Goal: Task Accomplishment & Management: Use online tool/utility

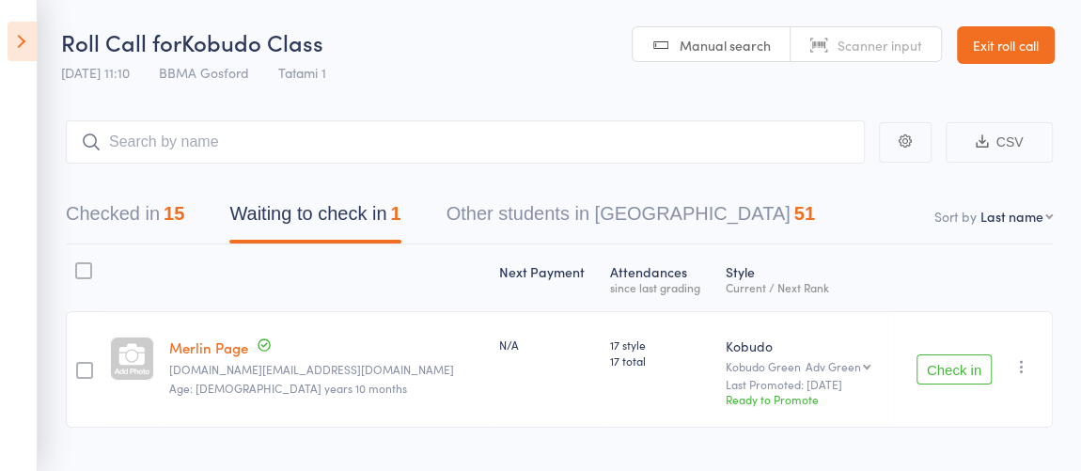
click at [23, 39] on icon at bounding box center [22, 41] width 29 height 39
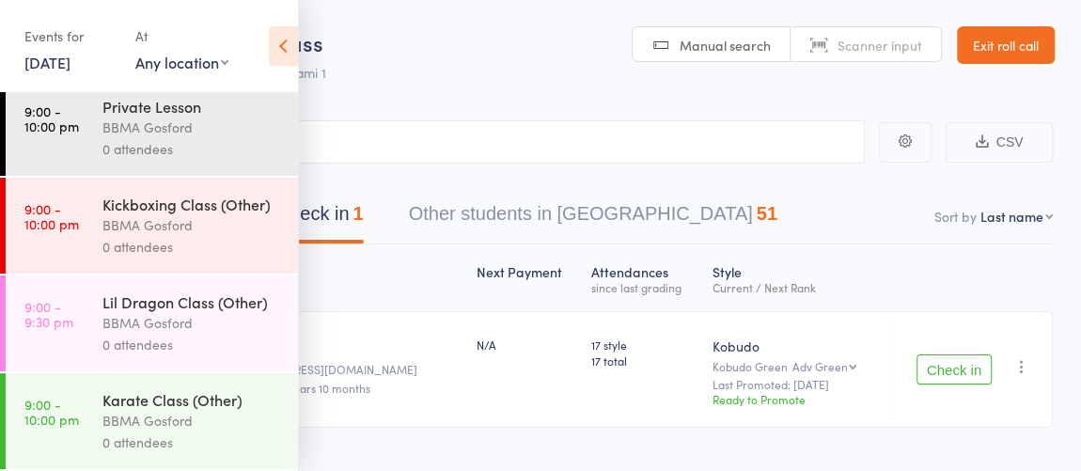
scroll to position [917, 0]
click at [202, 416] on div "BBMA Gosford" at bounding box center [192, 421] width 180 height 22
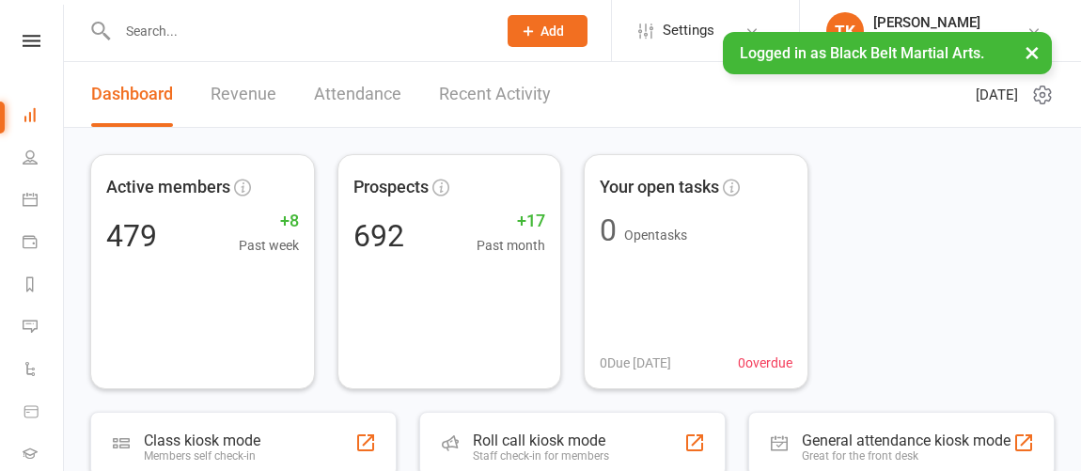
click at [30, 196] on icon at bounding box center [30, 199] width 15 height 15
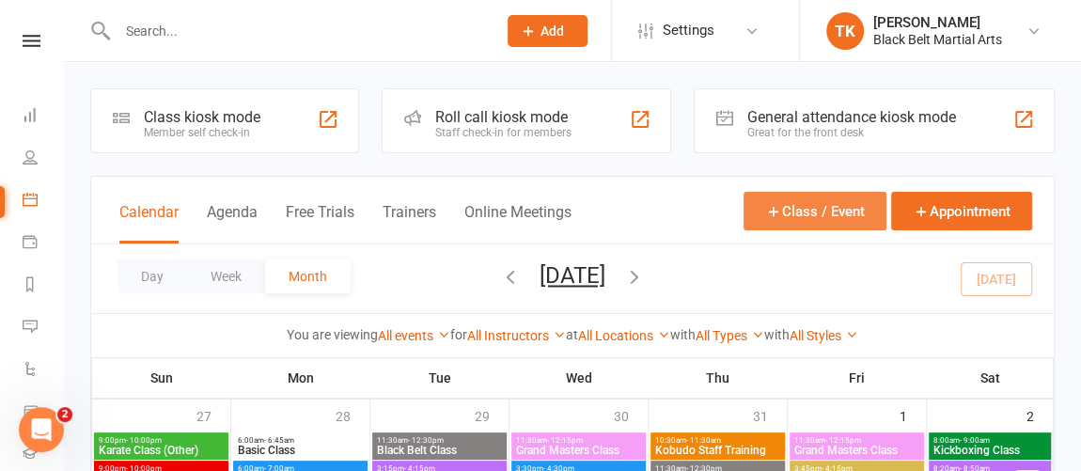
click at [825, 211] on button "Class / Event" at bounding box center [814, 211] width 143 height 39
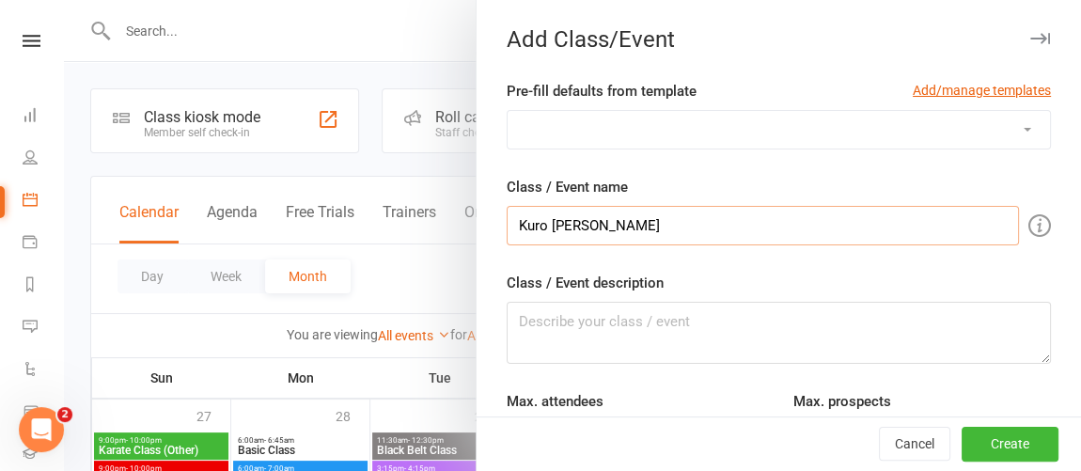
type input "Kuro [PERSON_NAME]"
click at [882, 308] on textarea "Class / Event description" at bounding box center [779, 333] width 544 height 62
type textarea "Combined Black Belt Karate Session"
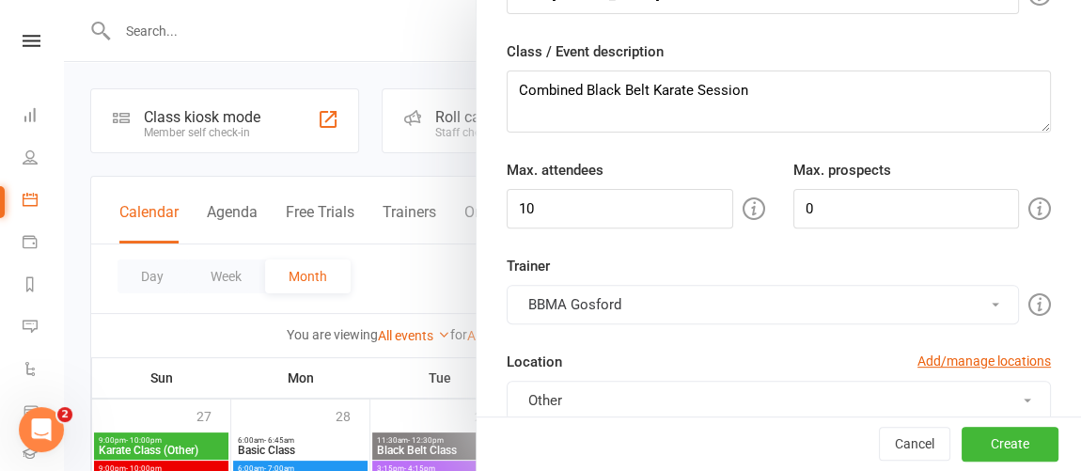
scroll to position [242, 0]
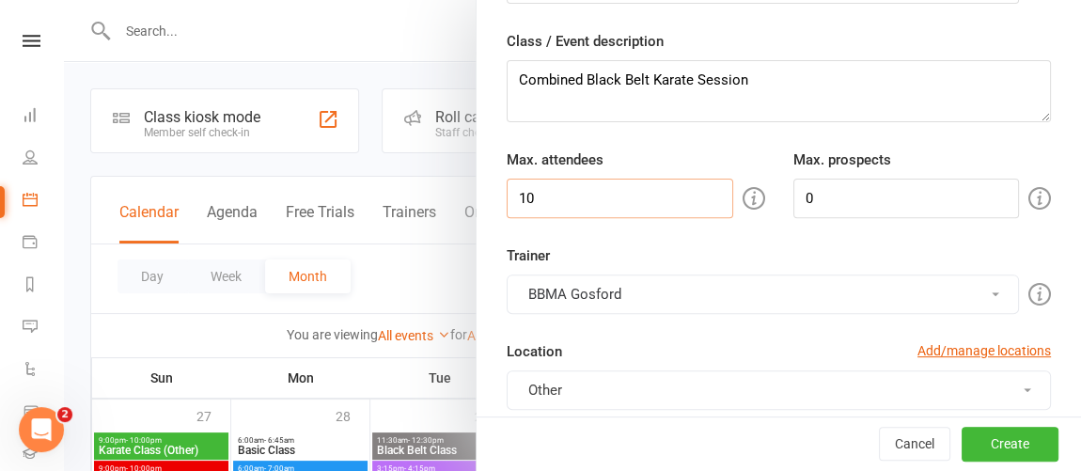
drag, startPoint x: 578, startPoint y: 196, endPoint x: 445, endPoint y: 195, distance: 132.5
click at [64, 0] on new-event-schedule "Add Class/Event Pre-fill defaults from template Add/manage templates SAD - Kata…" at bounding box center [64, 0] width 0 height 0
type input "0"
click at [686, 247] on div "Trainer BBMA Gosford BBMA Gosford Liz Williams" at bounding box center [778, 279] width 572 height 70
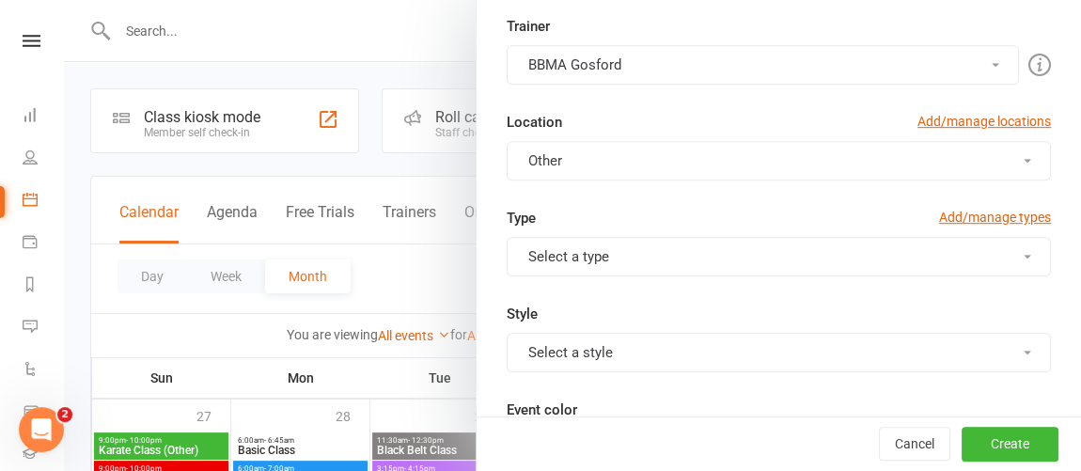
scroll to position [483, 0]
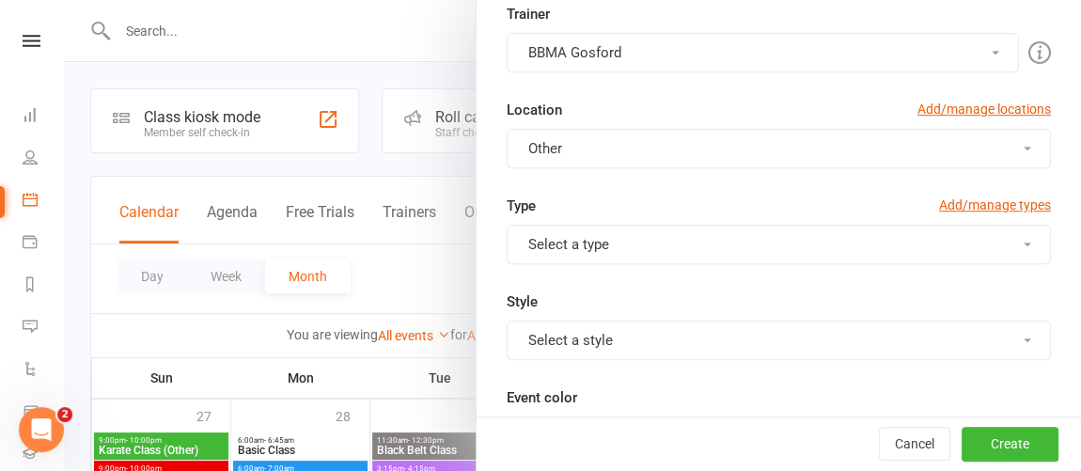
click at [938, 240] on button "Select a type" at bounding box center [779, 244] width 544 height 39
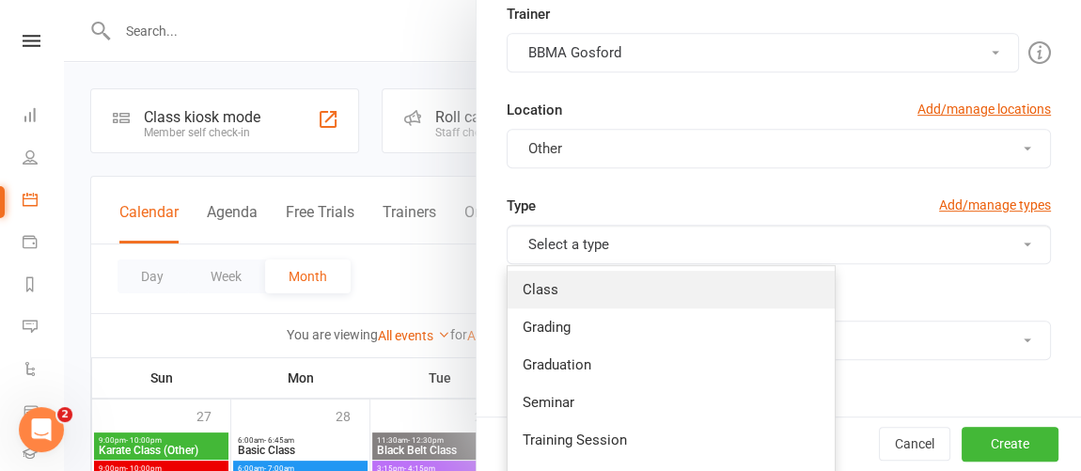
click at [598, 295] on link "Class" at bounding box center [671, 290] width 327 height 38
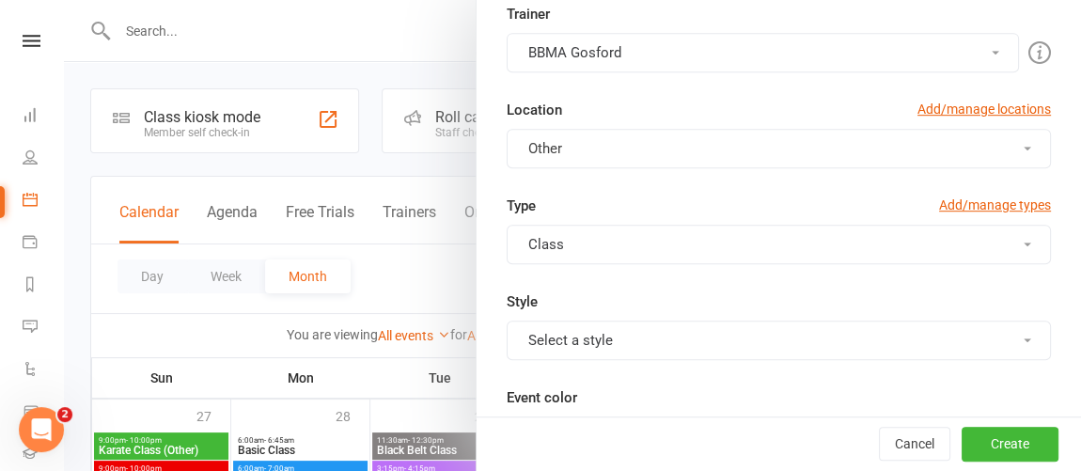
click at [705, 253] on button "Class" at bounding box center [779, 244] width 544 height 39
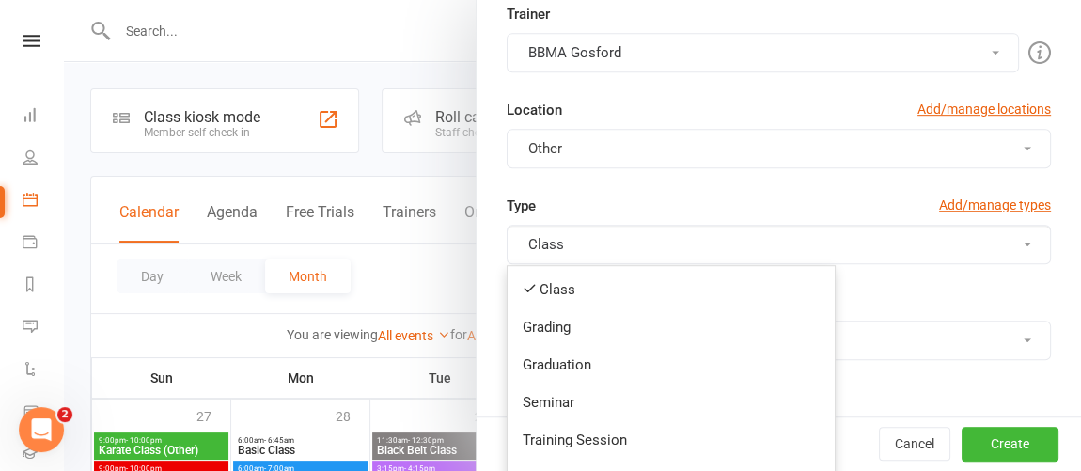
click at [705, 253] on button "Class" at bounding box center [779, 244] width 544 height 39
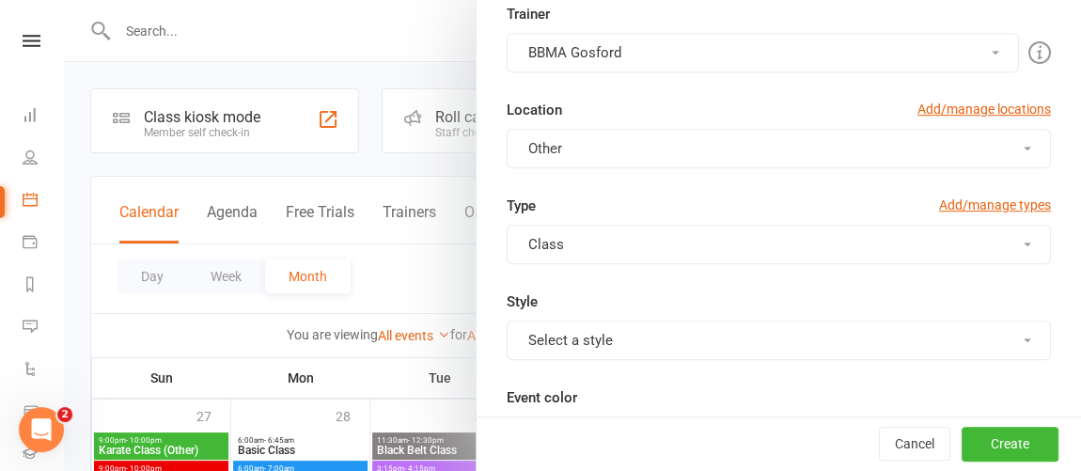
click at [960, 341] on button "Select a style" at bounding box center [779, 339] width 544 height 39
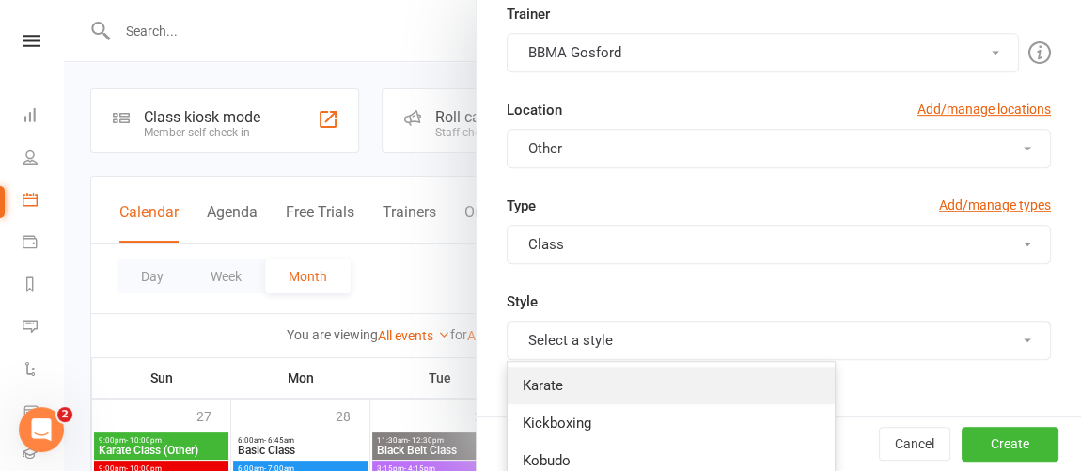
click at [617, 381] on link "Karate" at bounding box center [671, 386] width 327 height 38
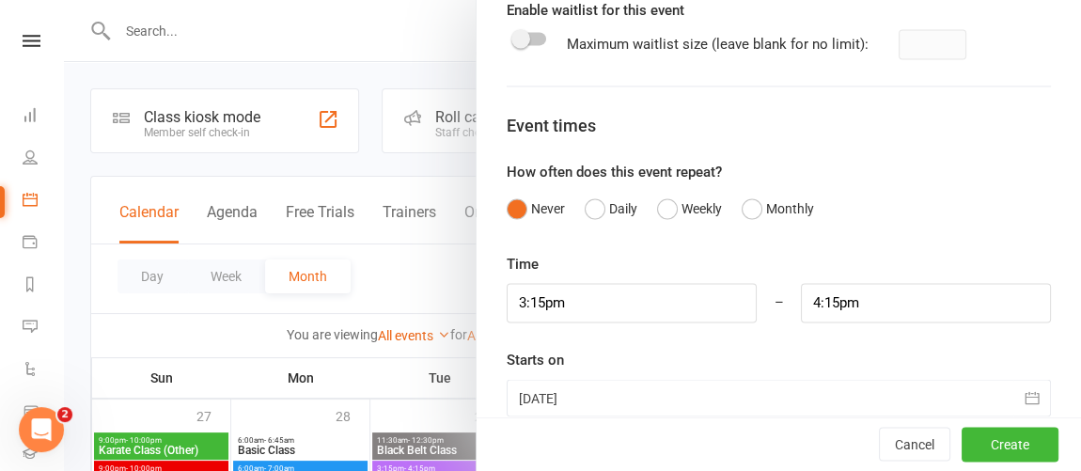
scroll to position [1426, 0]
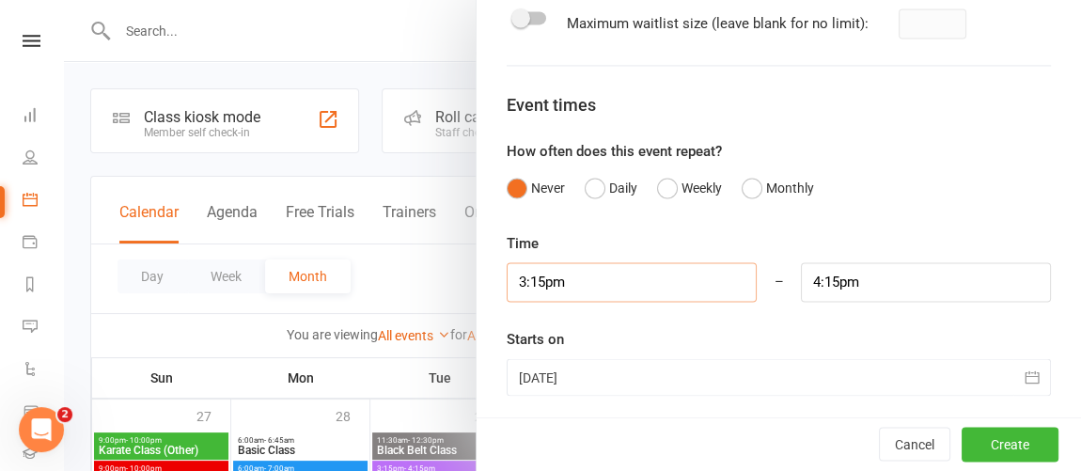
click at [633, 276] on input "3:15pm" at bounding box center [632, 281] width 250 height 39
click at [990, 437] on button "Create" at bounding box center [1009, 445] width 97 height 34
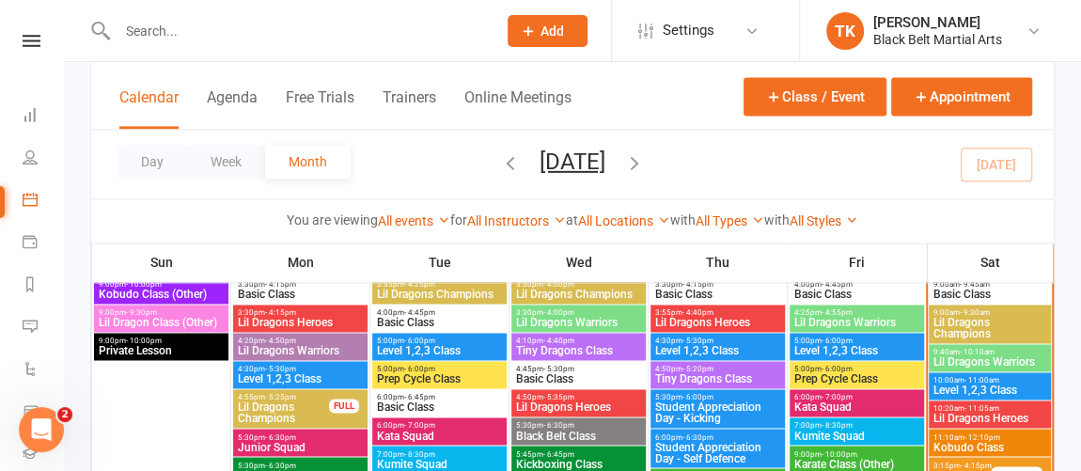
scroll to position [1394, 0]
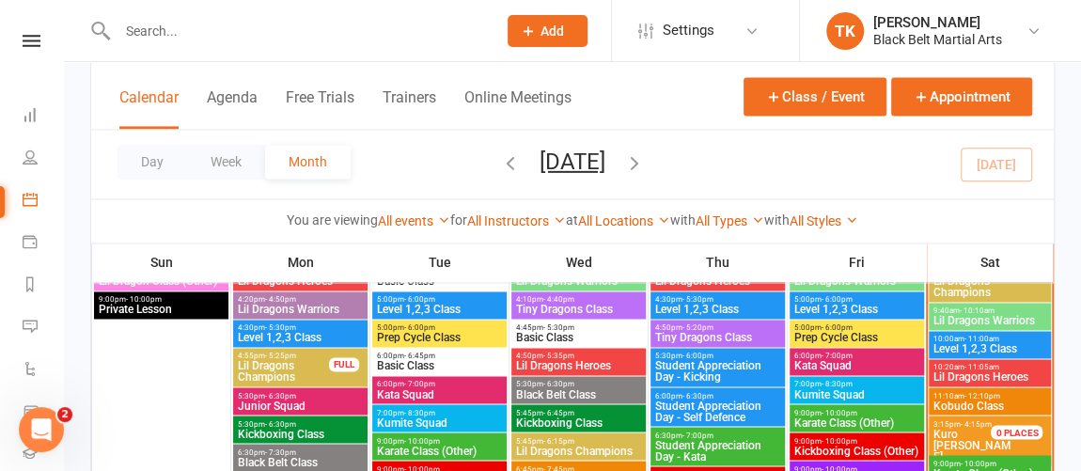
click at [952, 434] on span "Kuro [PERSON_NAME]" at bounding box center [972, 445] width 78 height 36
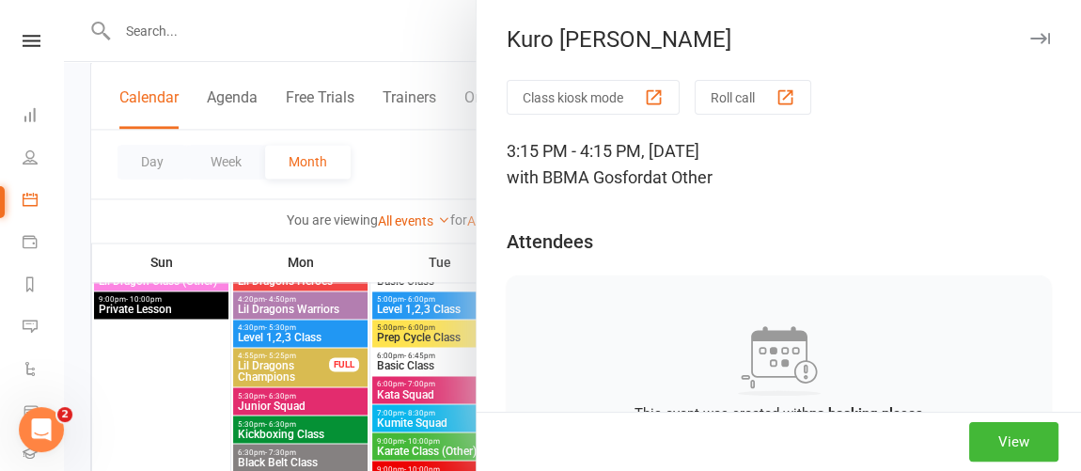
click at [728, 101] on button "Roll call" at bounding box center [753, 97] width 117 height 35
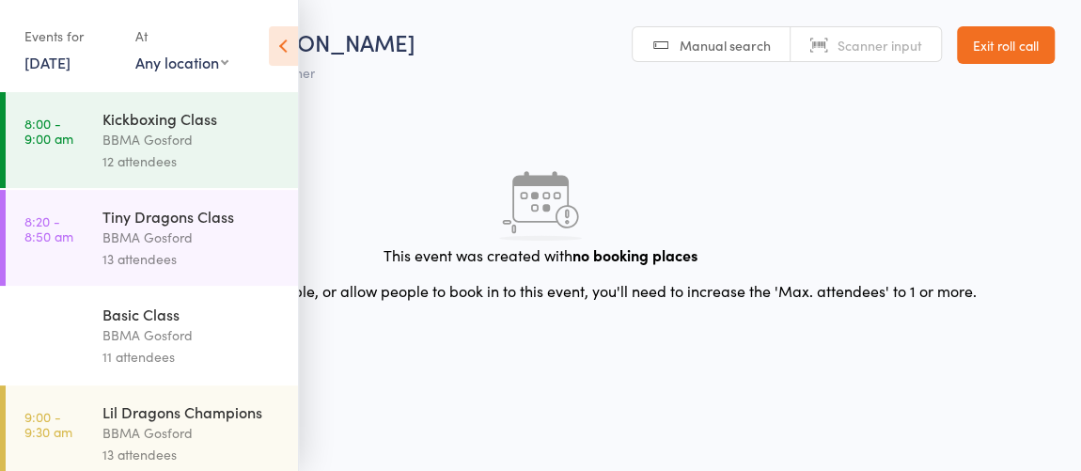
click at [280, 48] on icon at bounding box center [283, 45] width 29 height 39
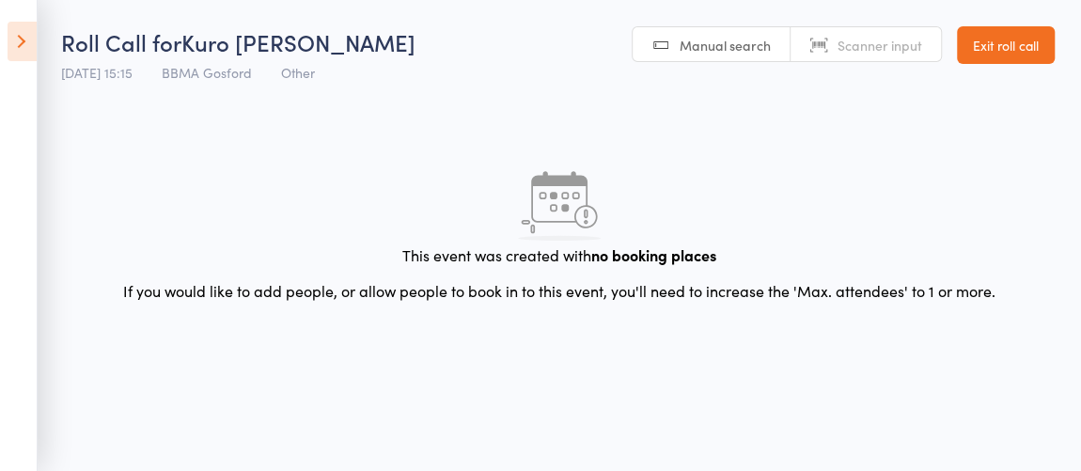
click at [1010, 53] on link "Exit roll call" at bounding box center [1006, 45] width 98 height 38
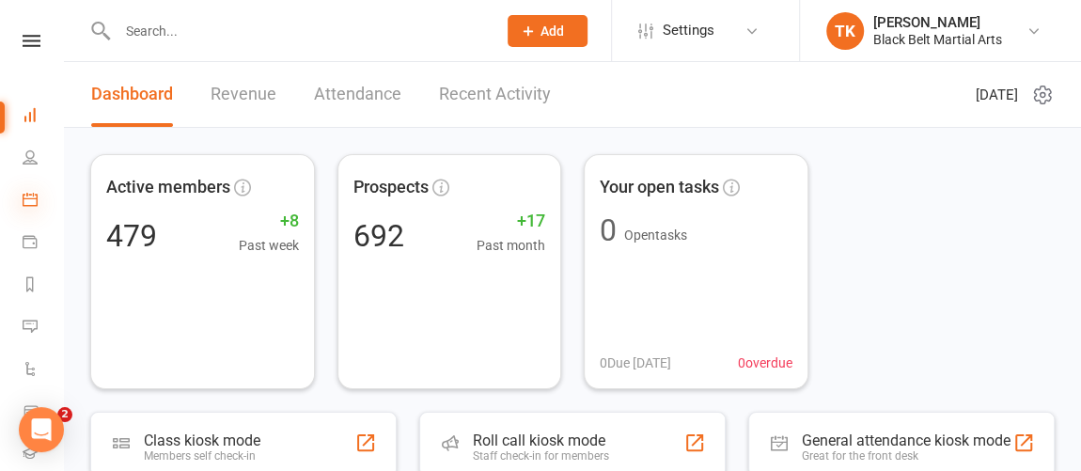
click at [37, 200] on icon at bounding box center [30, 199] width 15 height 15
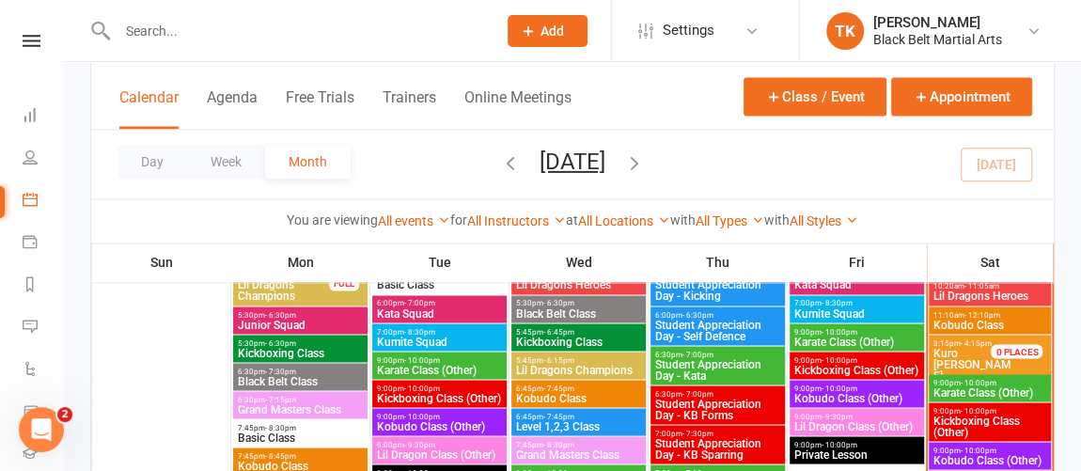
scroll to position [1515, 0]
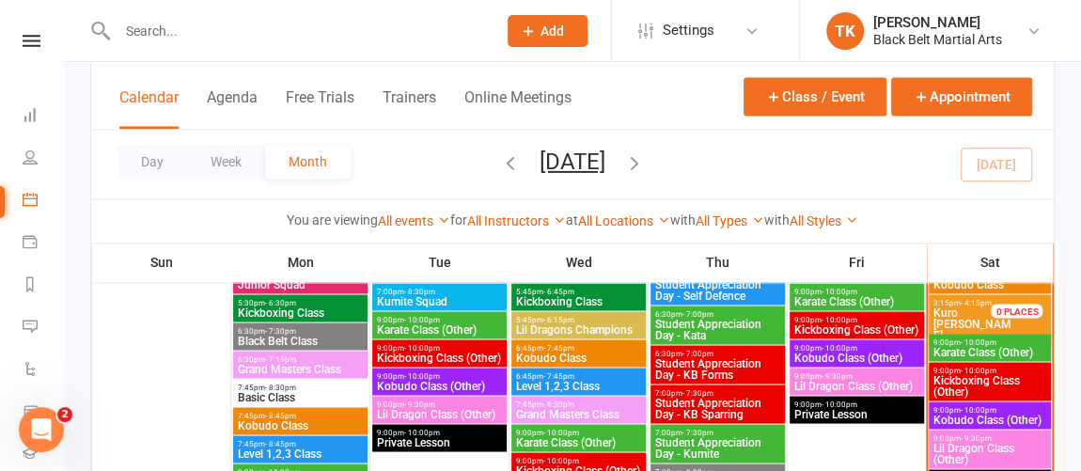
click at [968, 319] on span "Kuro [PERSON_NAME]" at bounding box center [973, 323] width 82 height 34
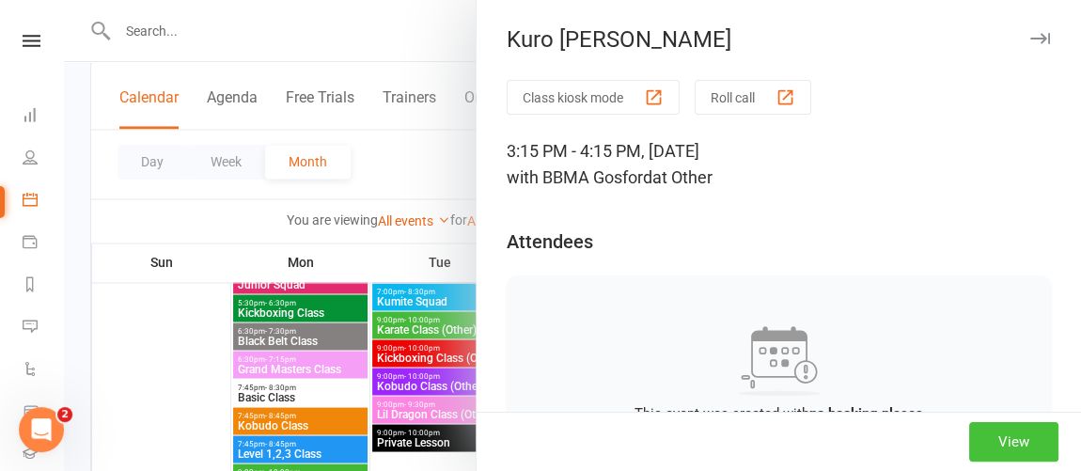
click at [997, 428] on button "View" at bounding box center [1013, 441] width 89 height 39
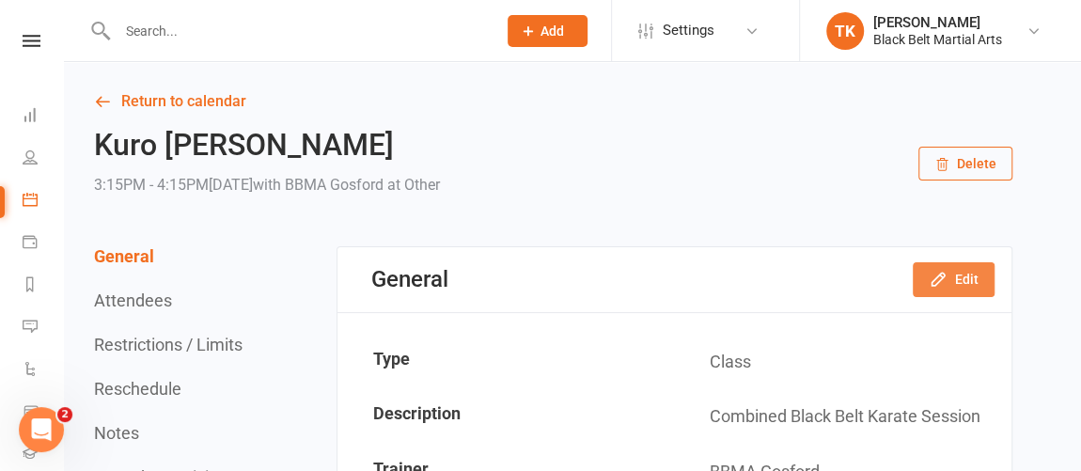
click at [954, 262] on button "Edit" at bounding box center [954, 279] width 82 height 34
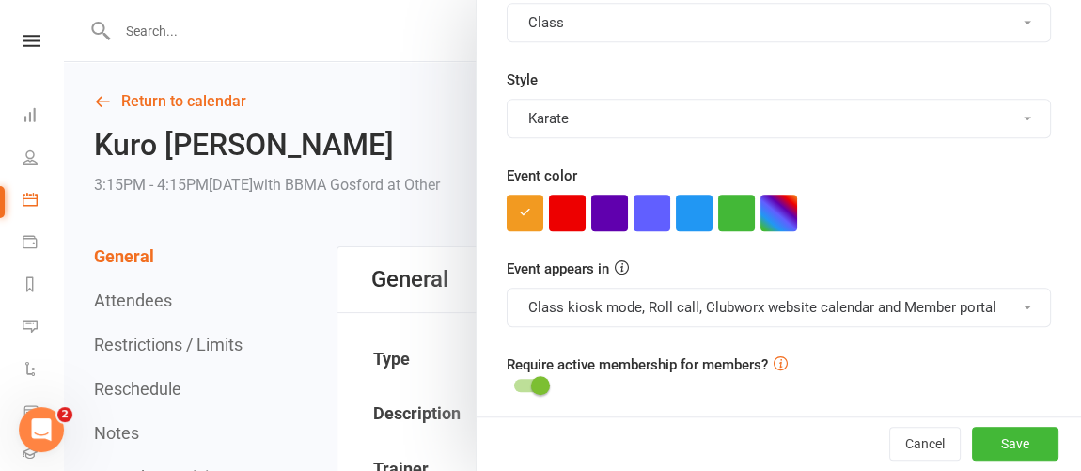
scroll to position [514, 0]
click at [138, 298] on div at bounding box center [572, 235] width 1017 height 471
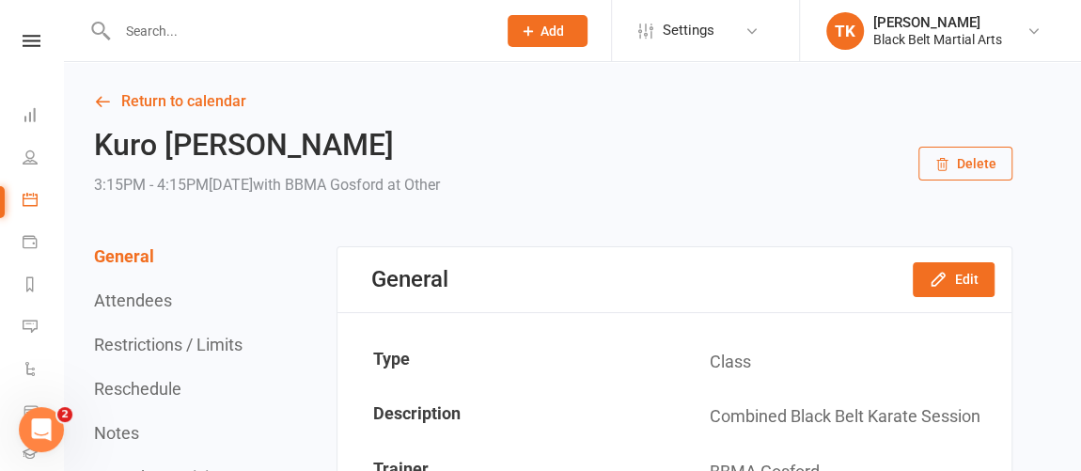
click at [138, 298] on button "Attendees" at bounding box center [133, 300] width 78 height 20
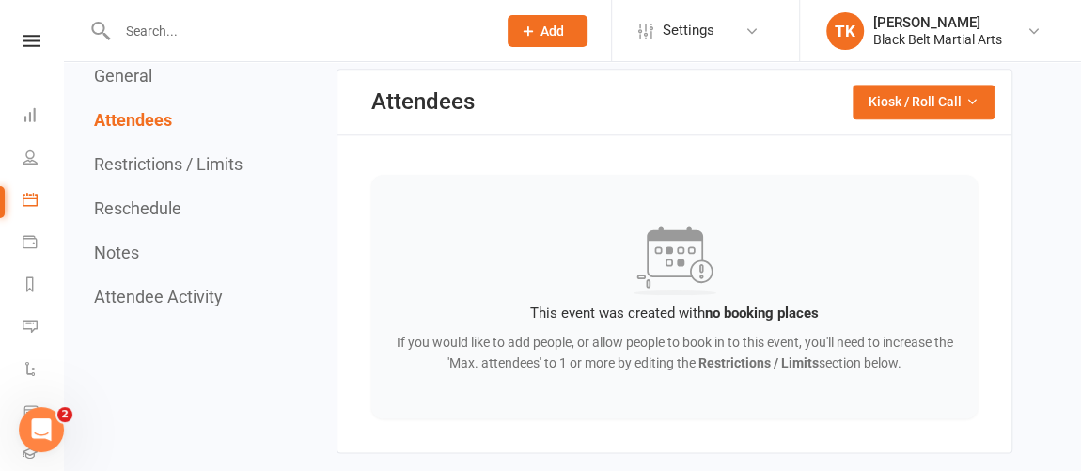
scroll to position [952, 0]
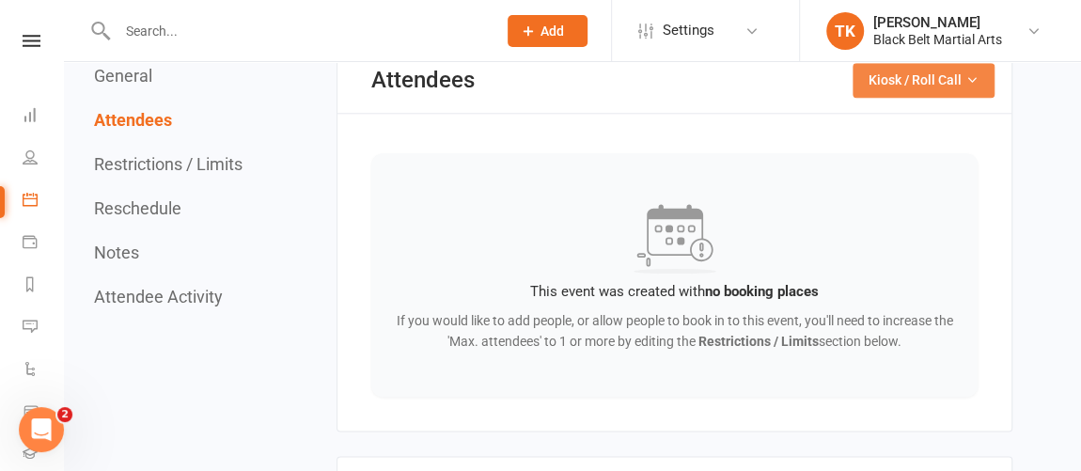
click at [952, 83] on span "Kiosk / Roll Call" at bounding box center [914, 80] width 93 height 21
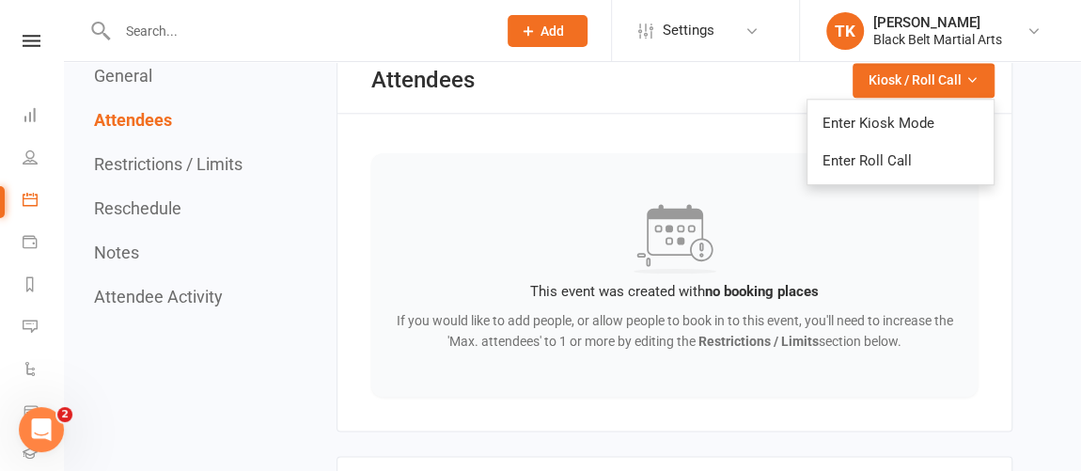
drag, startPoint x: 1026, startPoint y: 215, endPoint x: 879, endPoint y: 235, distance: 148.9
click at [1023, 216] on div "Return to calendar Kuro obi keiko kai 3:15PM - 4:15PM, Saturday August 16, 2025…" at bounding box center [572, 239] width 1017 height 2259
click at [147, 171] on button "Restrictions / Limits" at bounding box center [168, 164] width 148 height 20
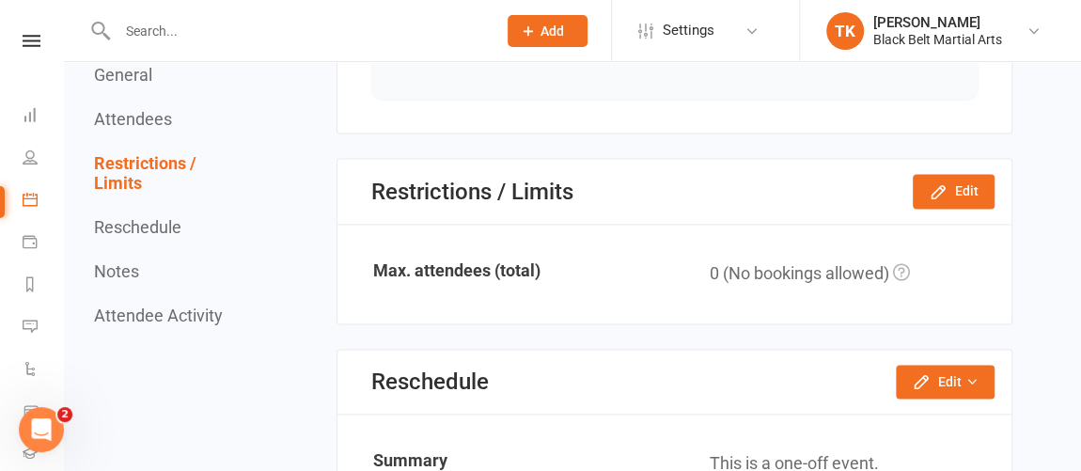
scroll to position [1250, 0]
click at [970, 185] on button "Edit" at bounding box center [954, 191] width 82 height 34
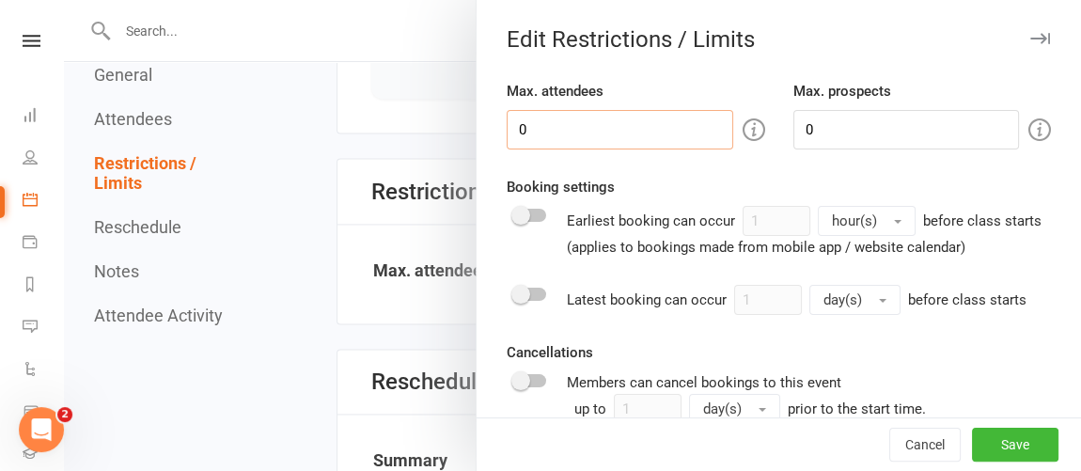
click at [633, 141] on input "0" at bounding box center [620, 129] width 227 height 39
click at [744, 171] on div "Max. attendees 0 Max. prospects 0 Booking settings Earliest booking can occur 1…" at bounding box center [778, 308] width 604 height 457
drag, startPoint x: 634, startPoint y: 125, endPoint x: 453, endPoint y: 131, distance: 181.5
click at [453, 0] on div "Edit Restrictions / Limits Max. attendees 0 Max. prospects 0 Booking settings E…" at bounding box center [572, 0] width 1017 height 0
type input "100"
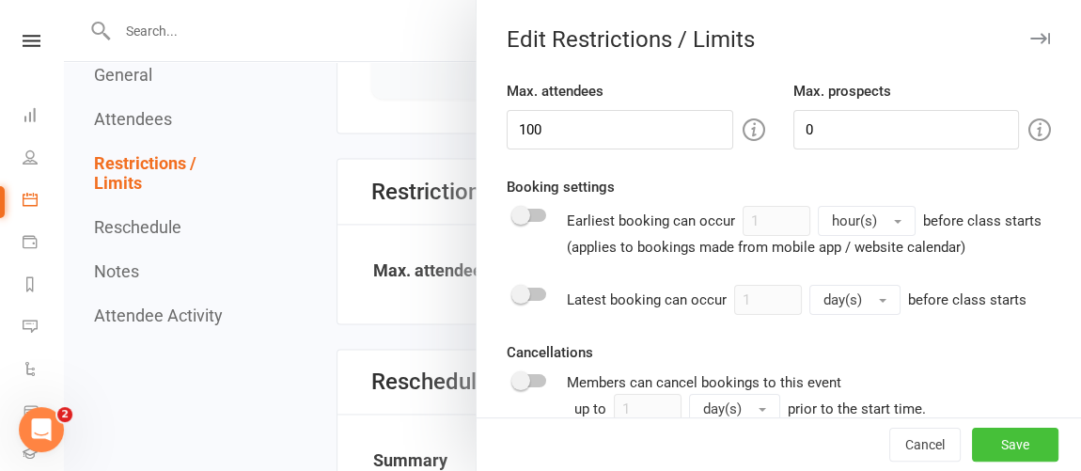
click at [988, 451] on button "Save" at bounding box center [1015, 445] width 86 height 34
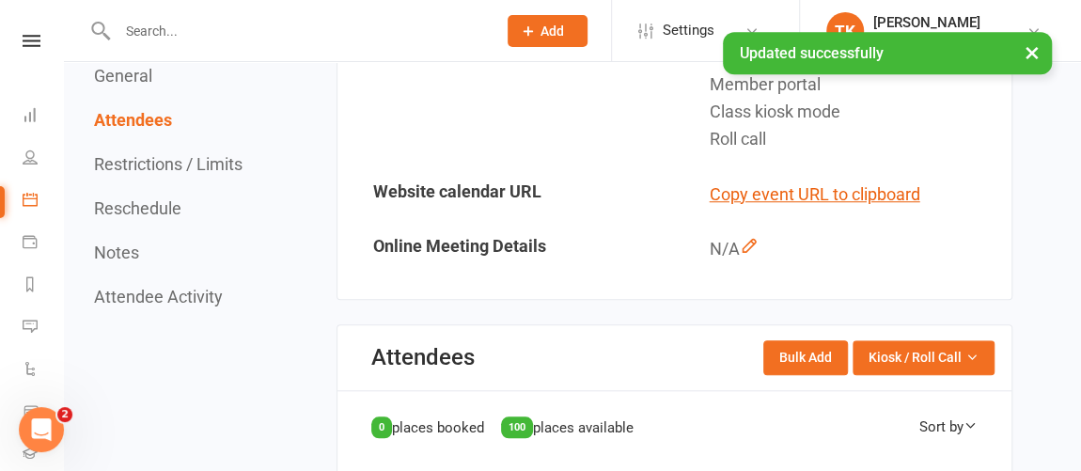
scroll to position [664, 0]
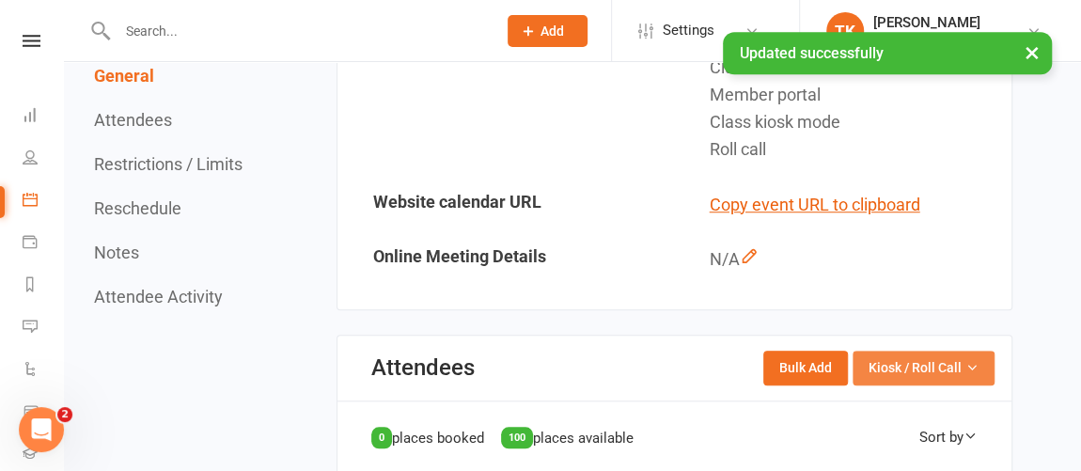
click at [945, 357] on span "Kiosk / Roll Call" at bounding box center [914, 367] width 93 height 21
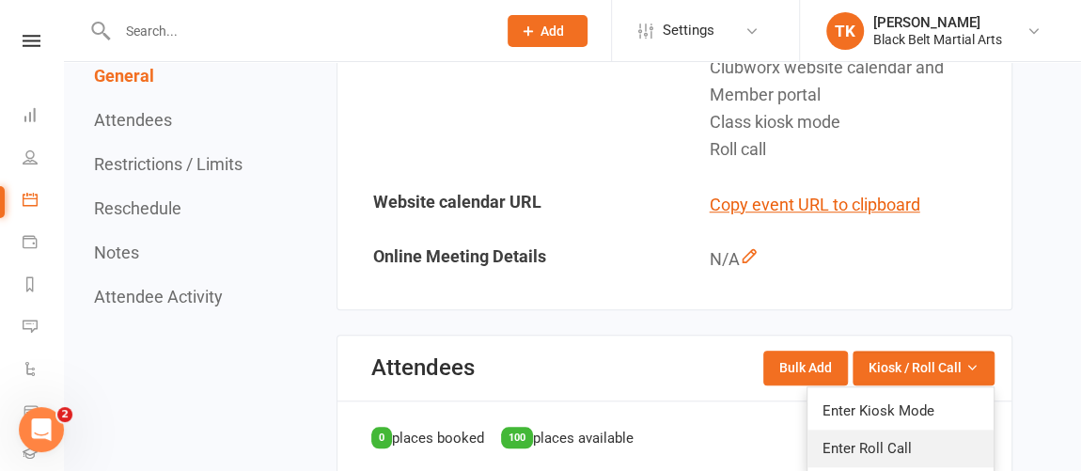
click at [912, 441] on link "Enter Roll Call" at bounding box center [900, 449] width 186 height 38
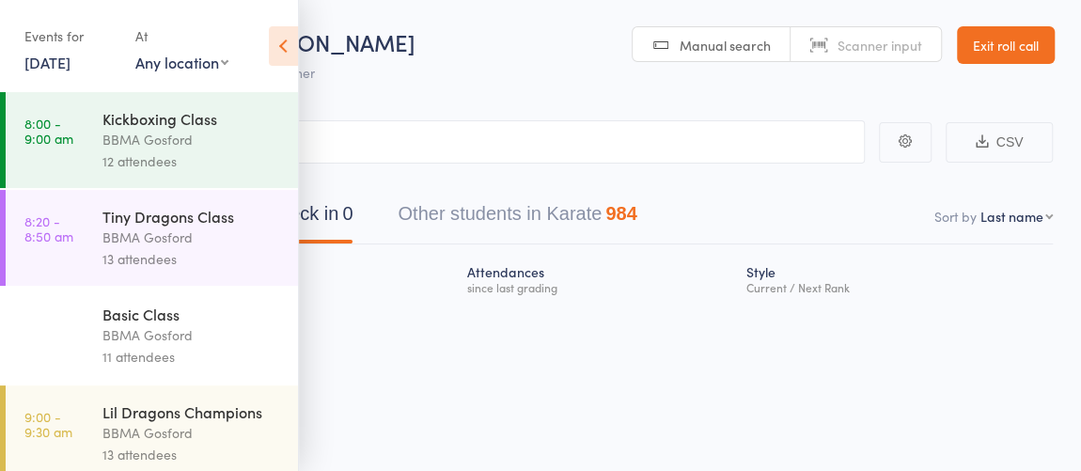
drag, startPoint x: 293, startPoint y: 44, endPoint x: 336, endPoint y: 55, distance: 43.8
click at [294, 45] on icon at bounding box center [283, 45] width 29 height 39
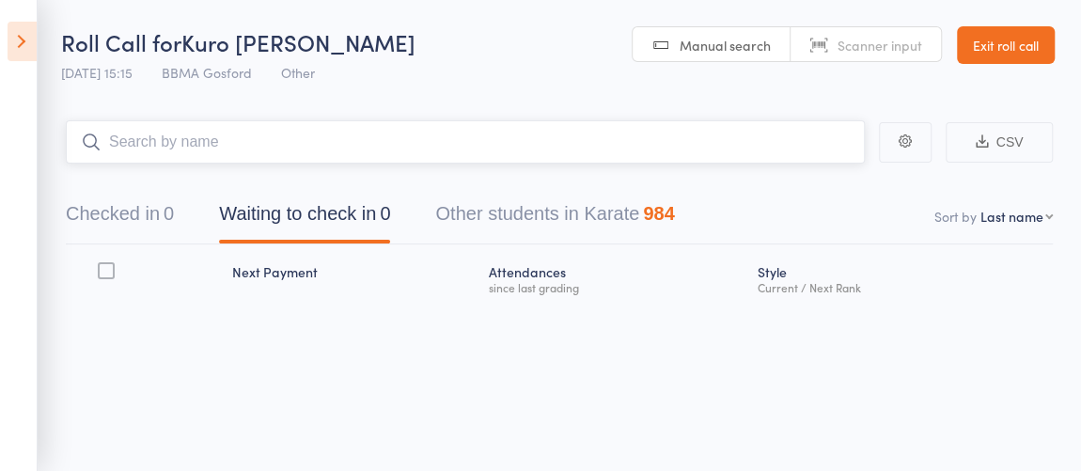
click at [410, 136] on input "search" at bounding box center [465, 141] width 799 height 43
type input "[PERSON_NAME]"
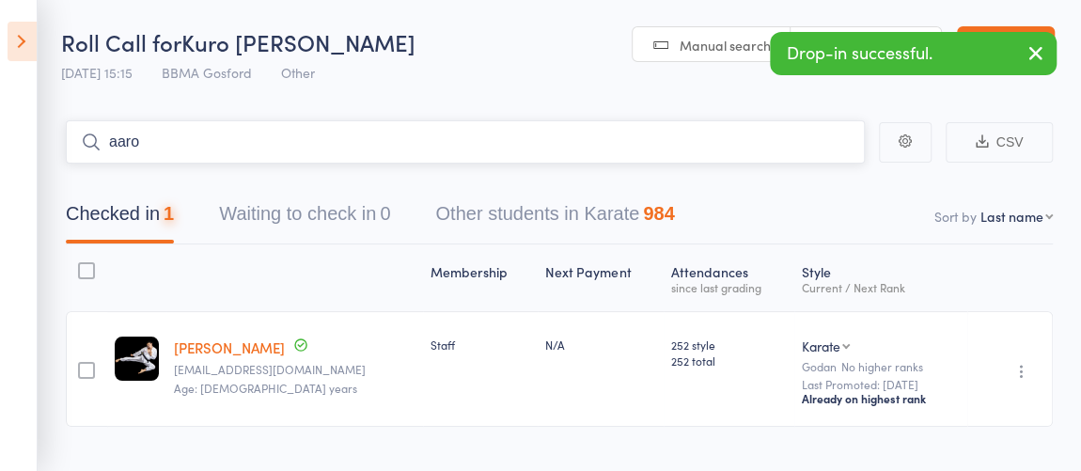
type input "[PERSON_NAME]"
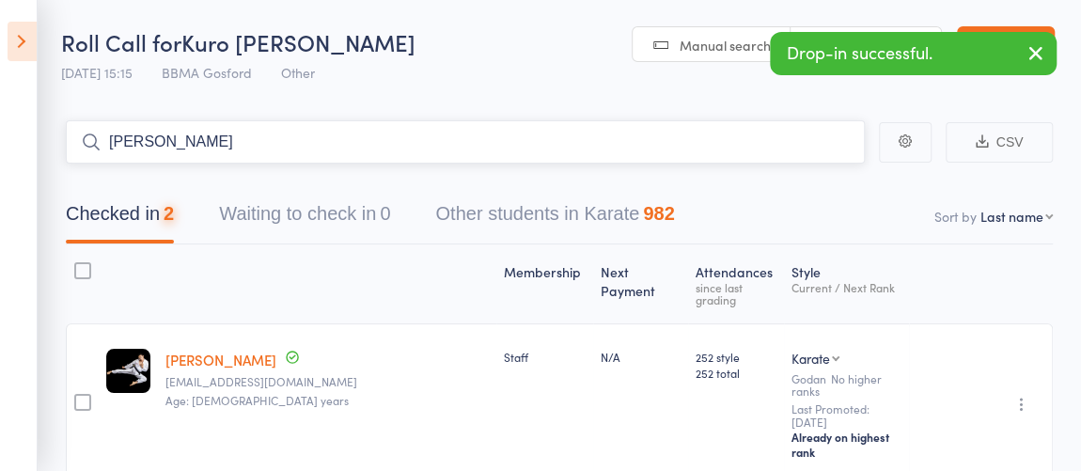
type input "[PERSON_NAME]"
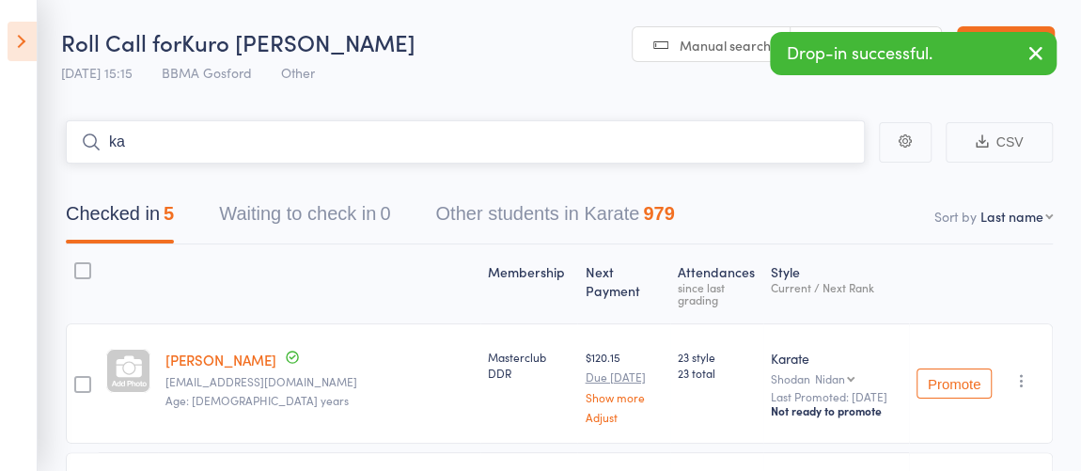
type input "kai"
type input "jen"
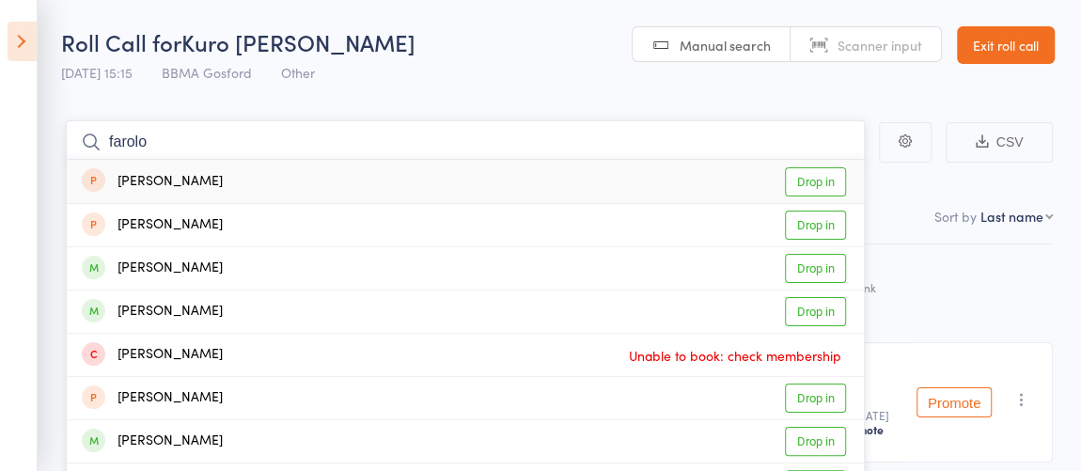
type input "farol"
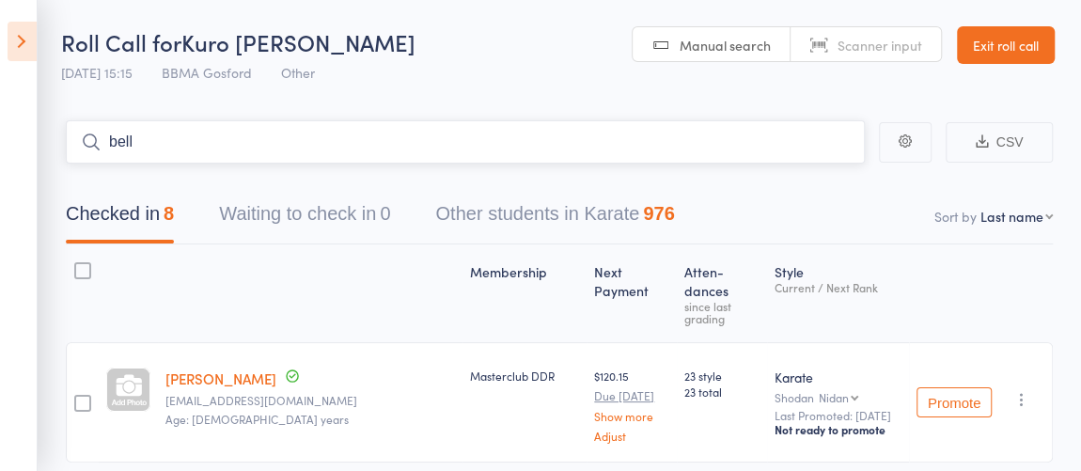
type input "bella"
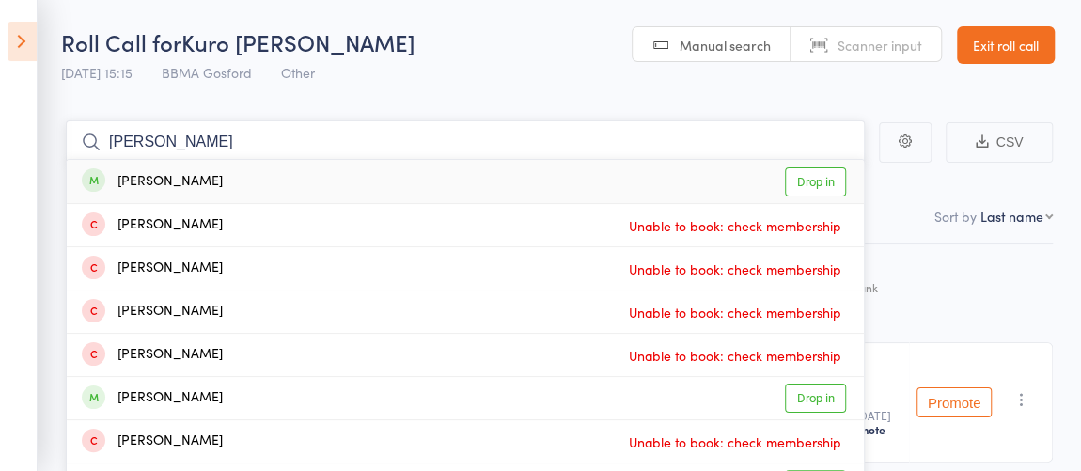
type input "[PERSON_NAME]"
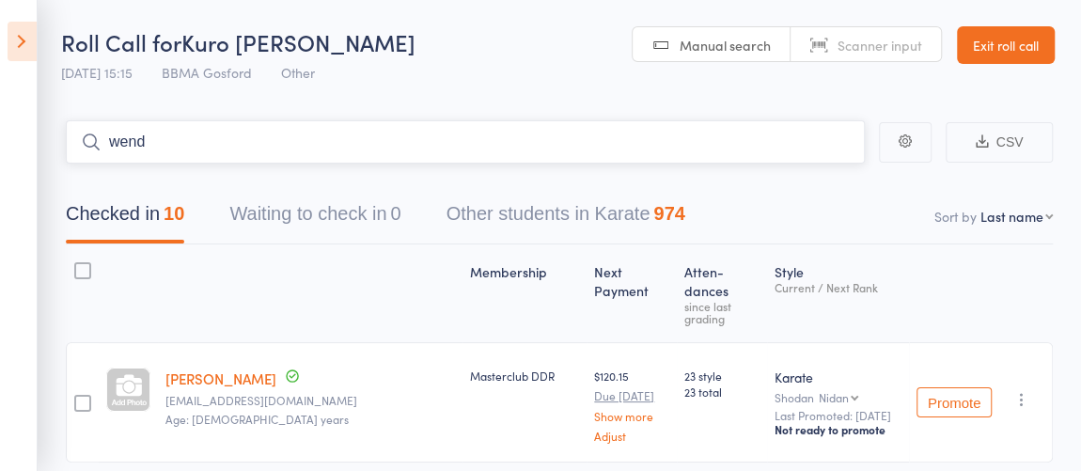
type input "[PERSON_NAME]"
click at [452, 137] on input "search" at bounding box center [465, 141] width 799 height 43
type input "[PERSON_NAME]"
type input "coral"
type input "[PERSON_NAME]"
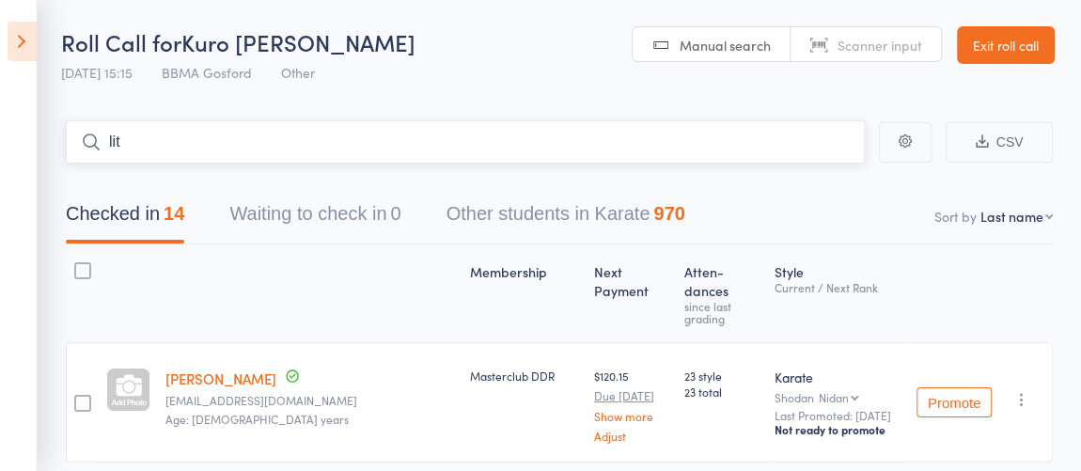
type input "lita"
click at [452, 137] on input "search" at bounding box center [465, 141] width 799 height 43
type input "drew"
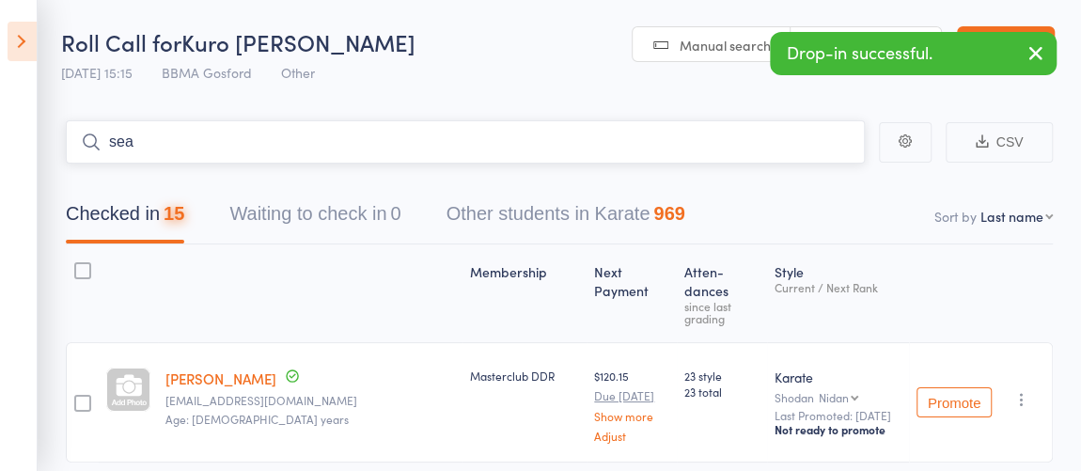
type input "[PERSON_NAME]"
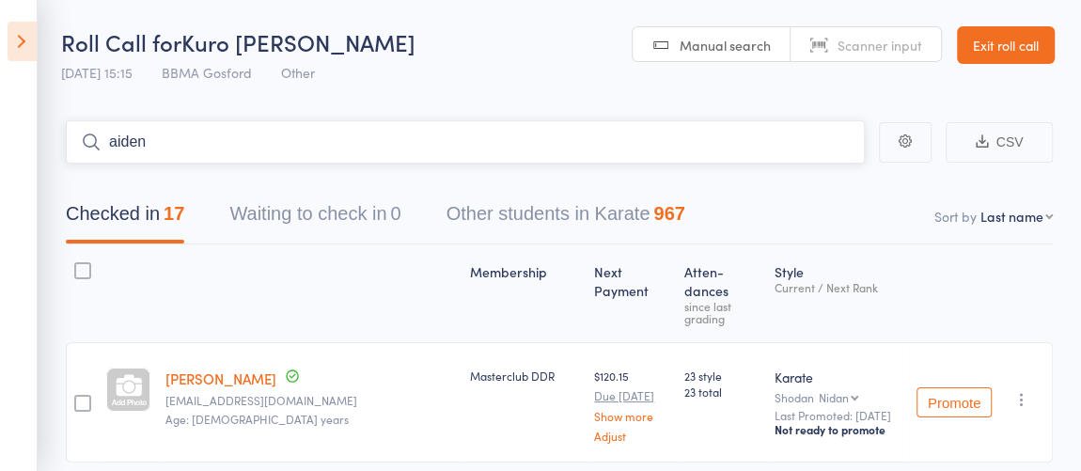
type input "aiden"
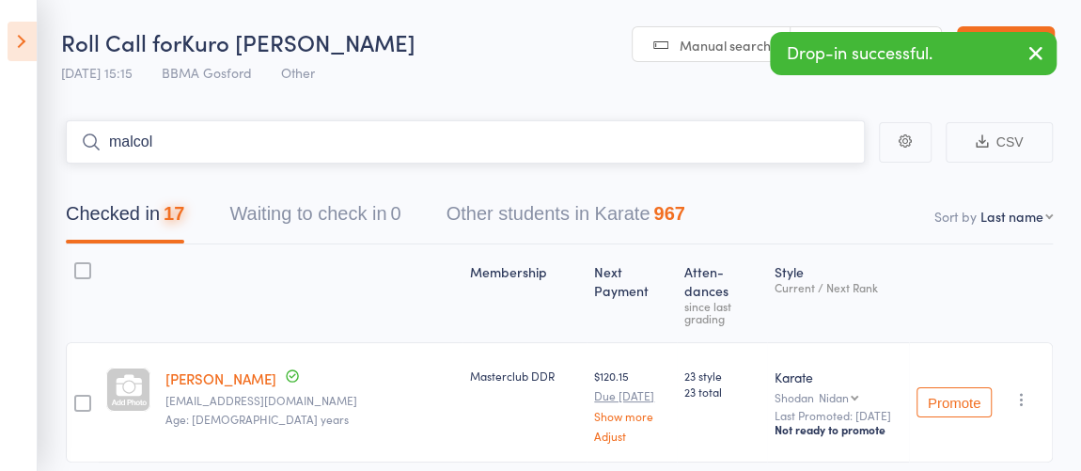
type input "[PERSON_NAME]"
